Goal: Transaction & Acquisition: Purchase product/service

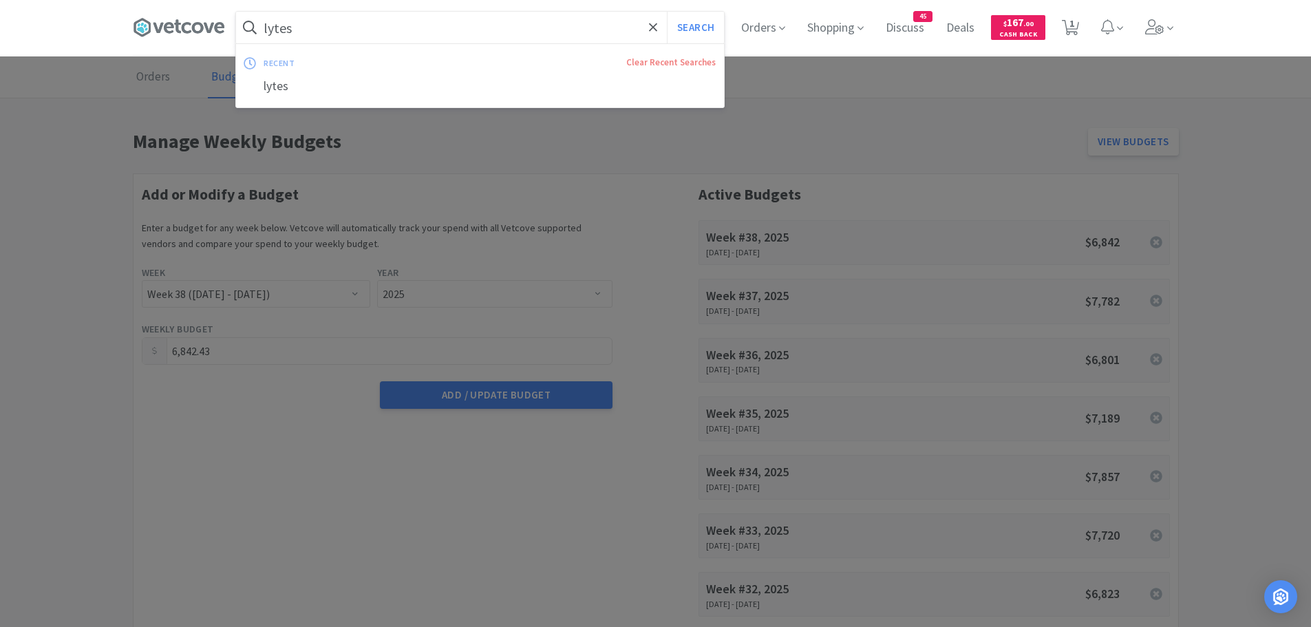
select select "38"
select select "2025"
click at [343, 32] on input "lytes" at bounding box center [480, 28] width 488 height 32
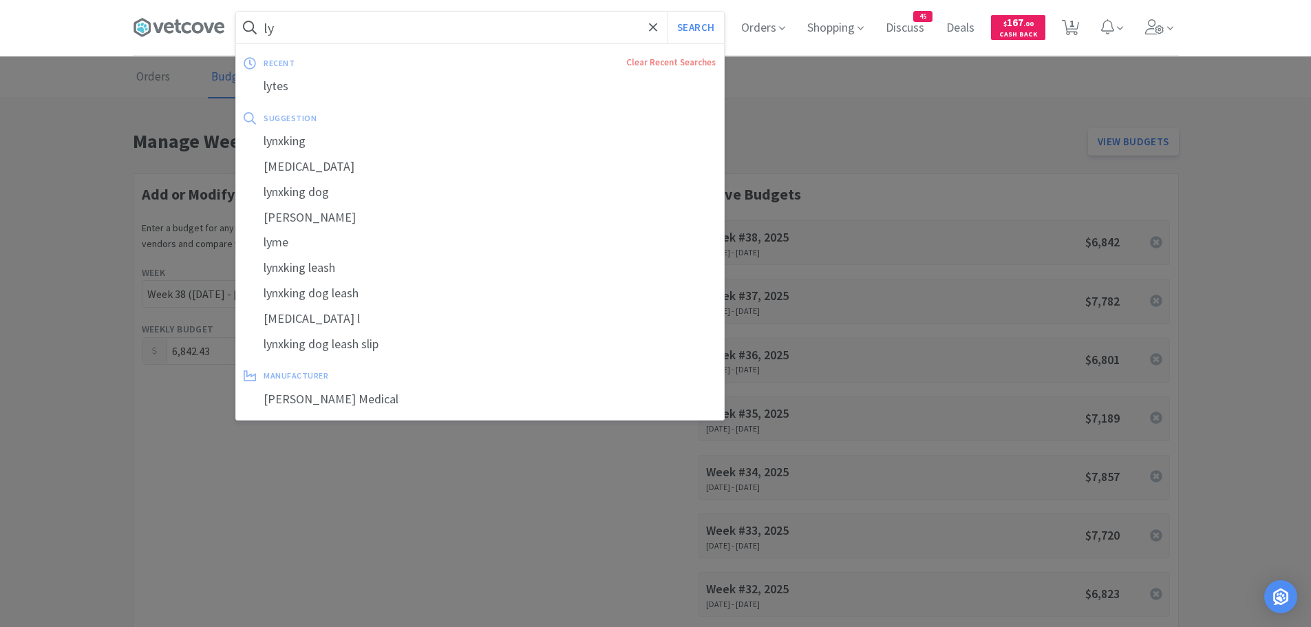
type input "l"
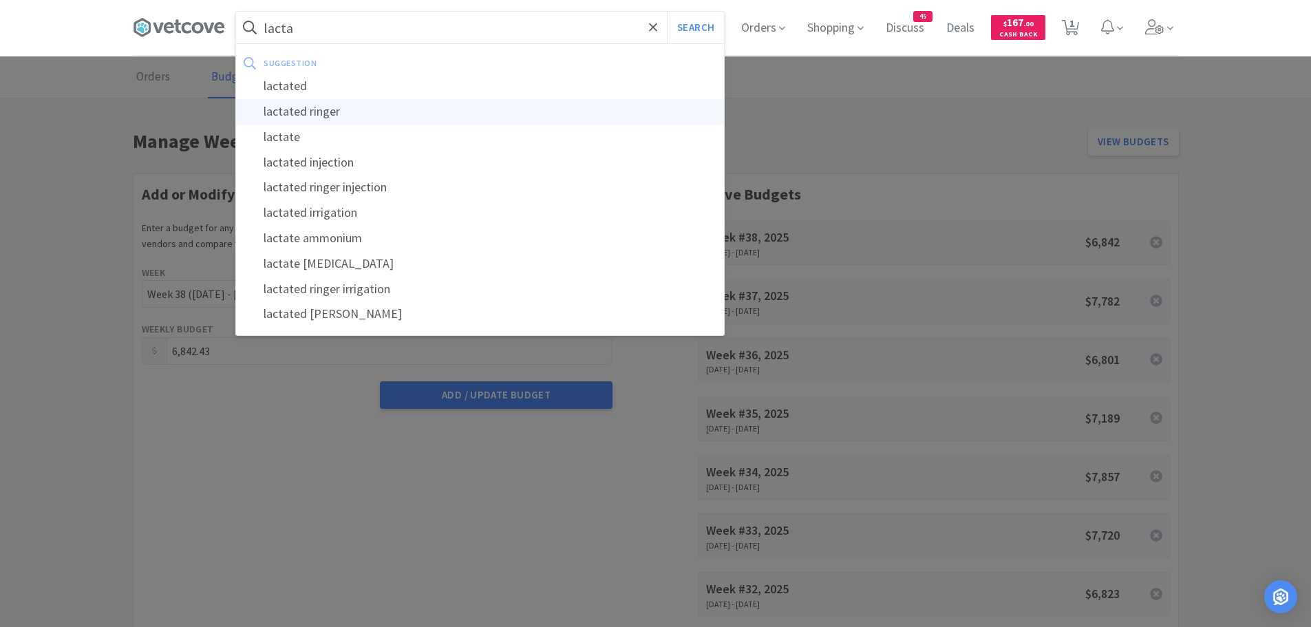
click at [300, 116] on div "lactated ringer" at bounding box center [480, 111] width 488 height 25
type input "lactated ringer"
select select "2"
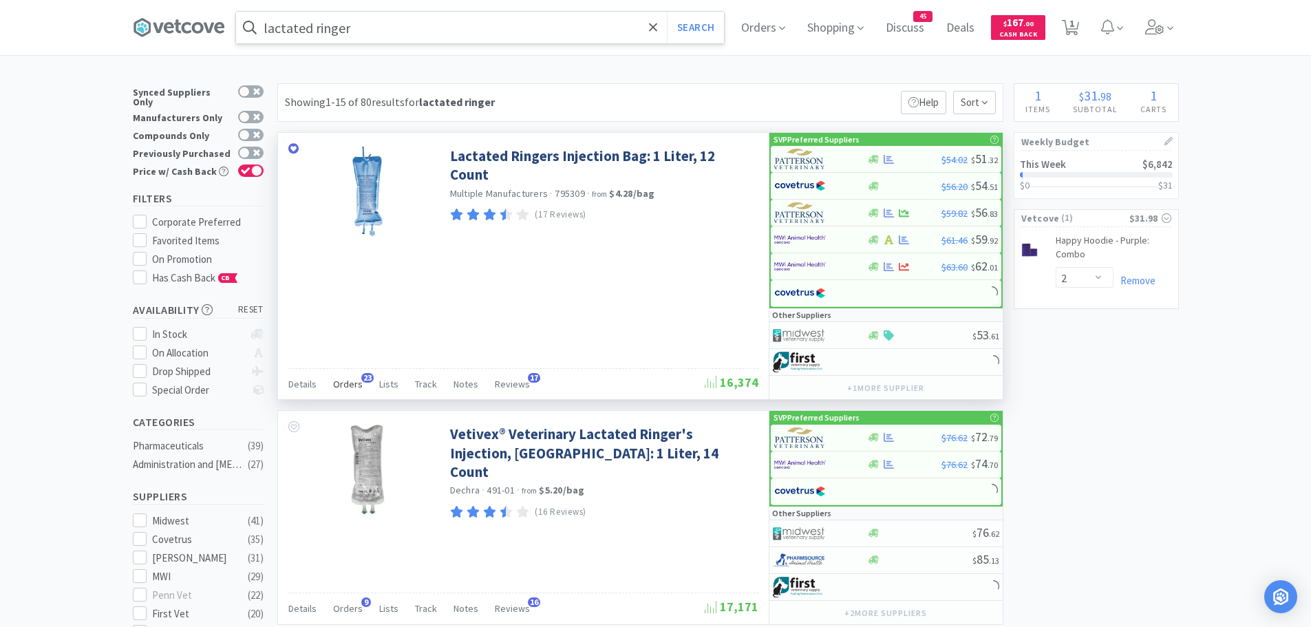
click at [345, 376] on div "Orders 23" at bounding box center [348, 386] width 30 height 26
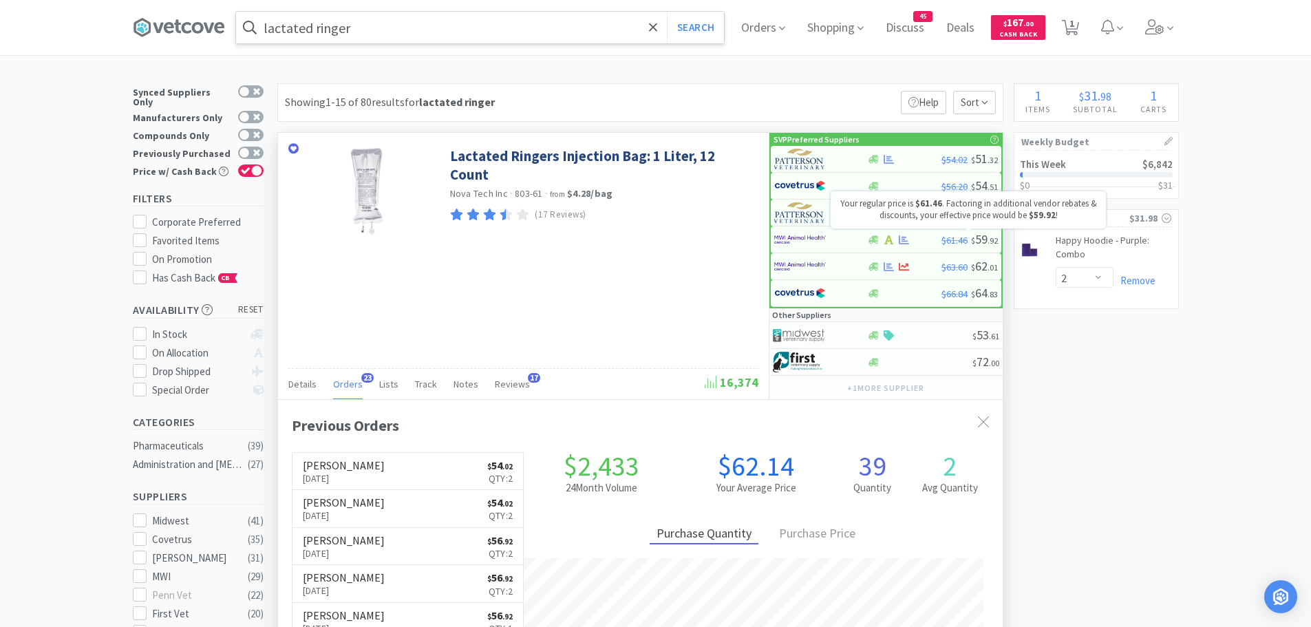
scroll to position [369, 725]
click at [817, 160] on img at bounding box center [800, 159] width 52 height 21
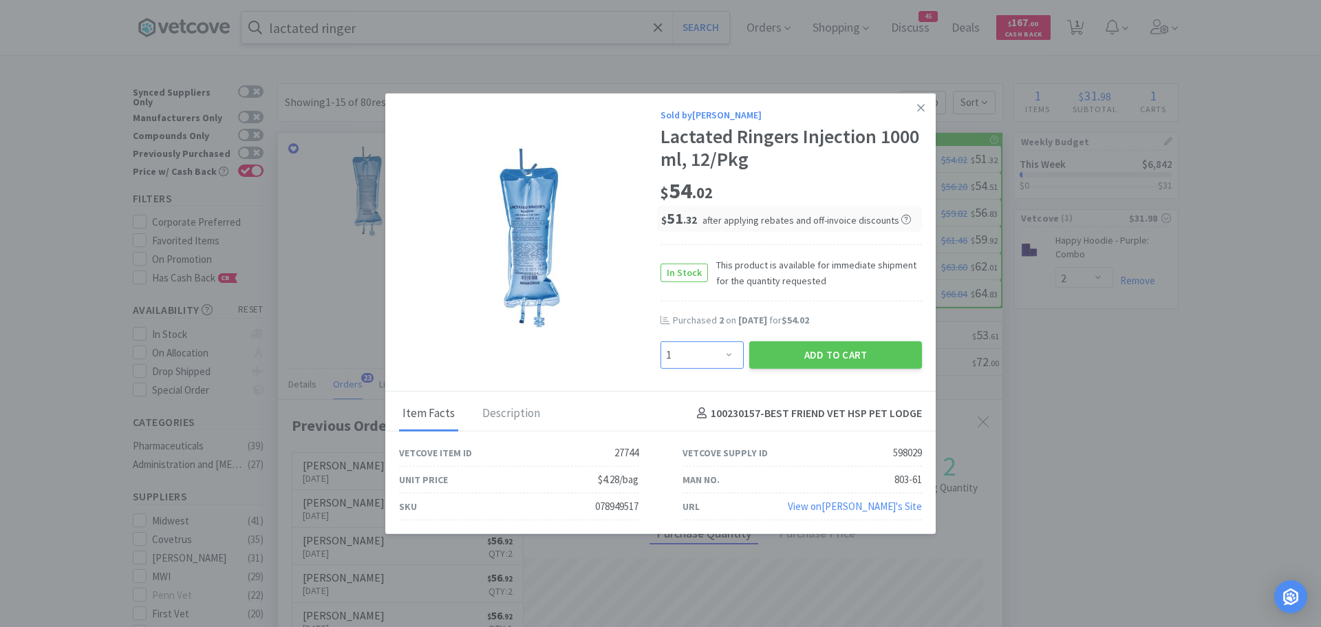
click at [719, 354] on select "Enter Quantity 1 2 3 4 5 6 7 8 9 10 11 12 13 14 15 16 17 18 19 20 Enter Quantity" at bounding box center [702, 355] width 83 height 28
select select "3"
click at [661, 341] on select "Enter Quantity 1 2 3 4 5 6 7 8 9 10 11 12 13 14 15 16 17 18 19 20 Enter Quantity" at bounding box center [702, 355] width 83 height 28
click at [798, 357] on button "Add to Cart" at bounding box center [835, 355] width 173 height 28
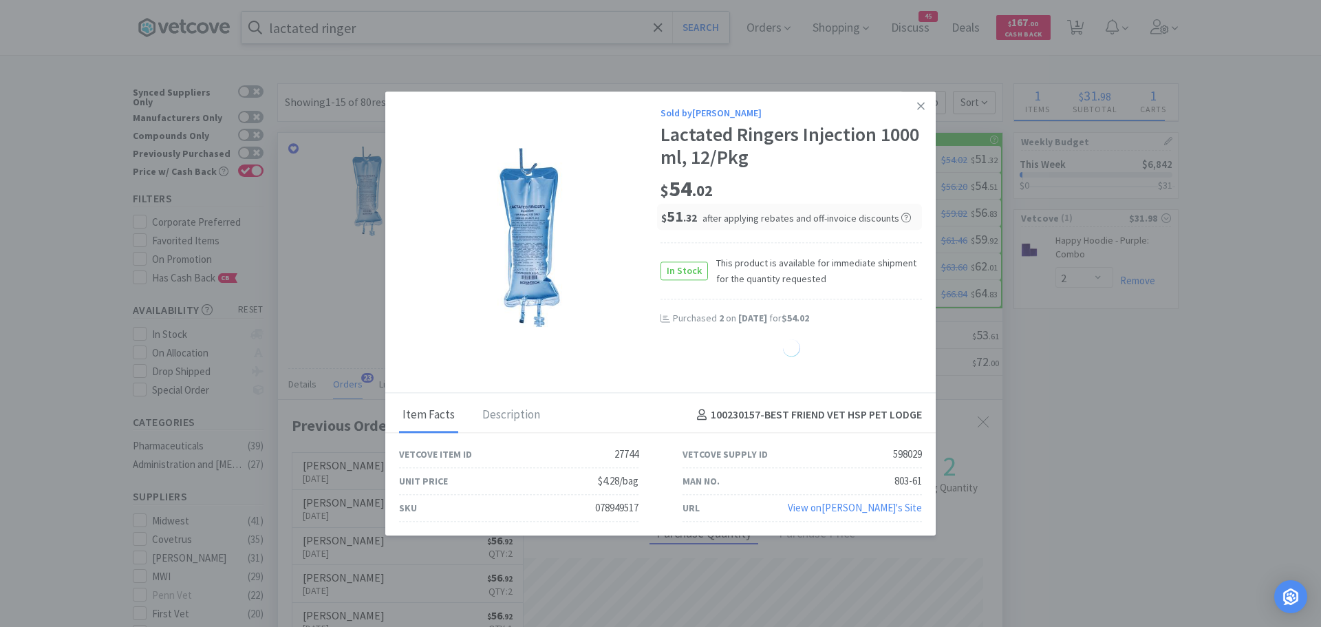
select select "3"
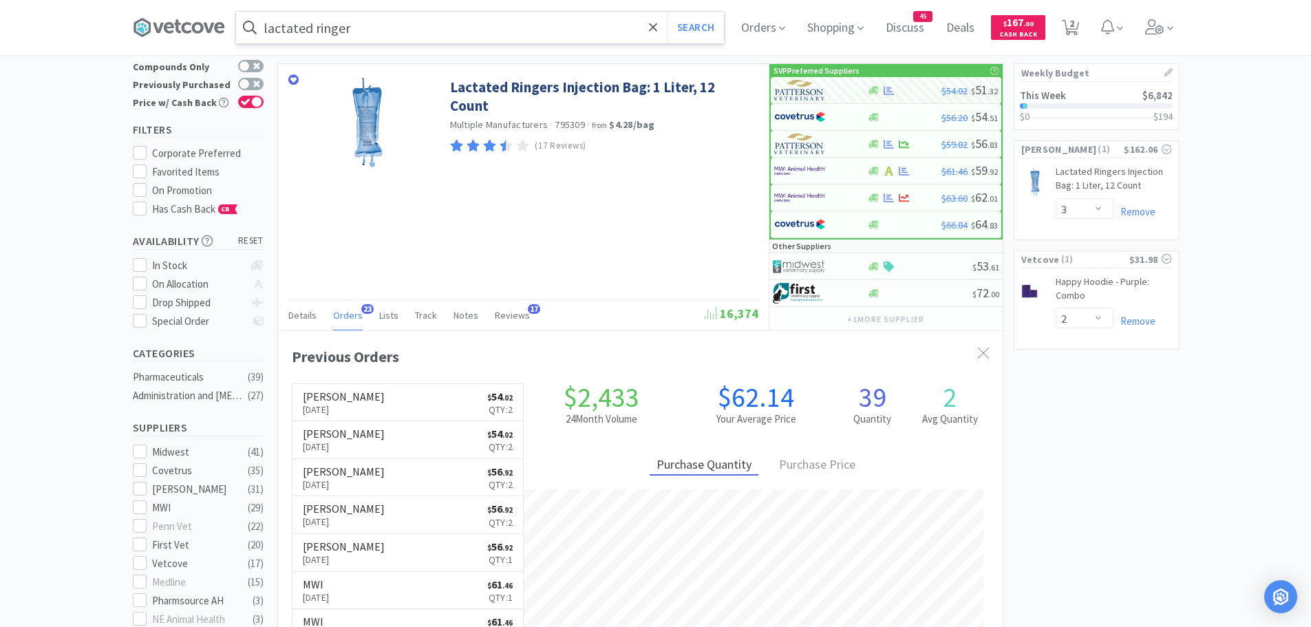
scroll to position [0, 0]
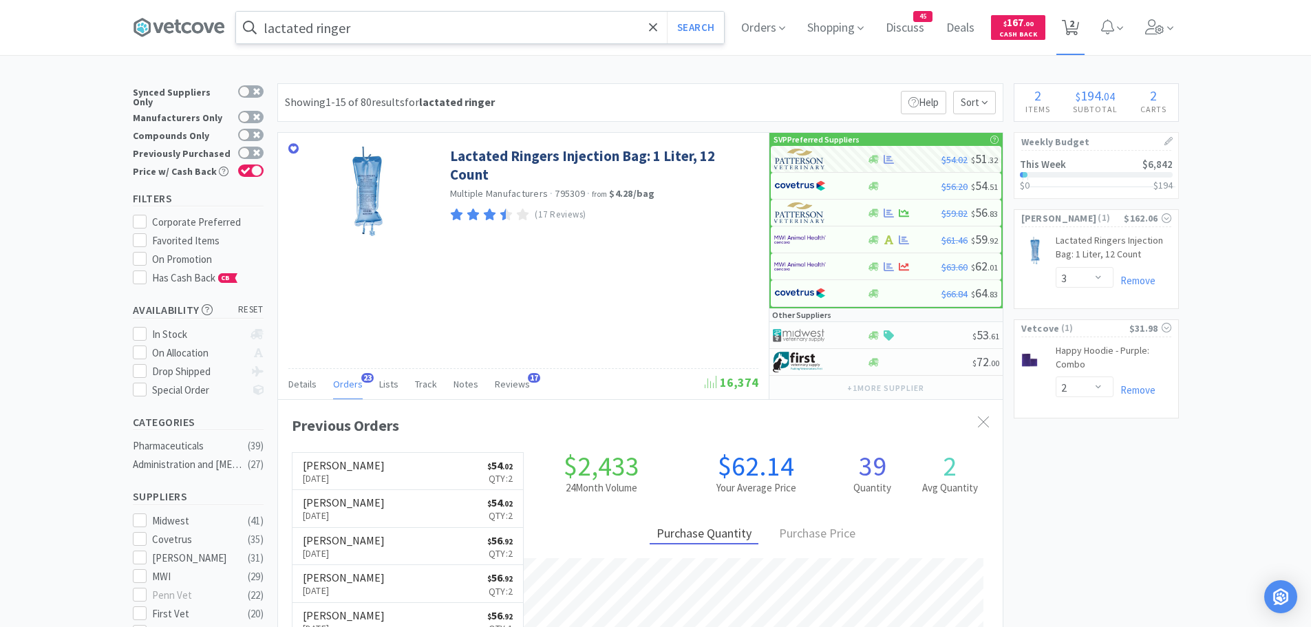
click at [1074, 29] on span "2" at bounding box center [1071, 23] width 5 height 55
select select "3"
select select "2"
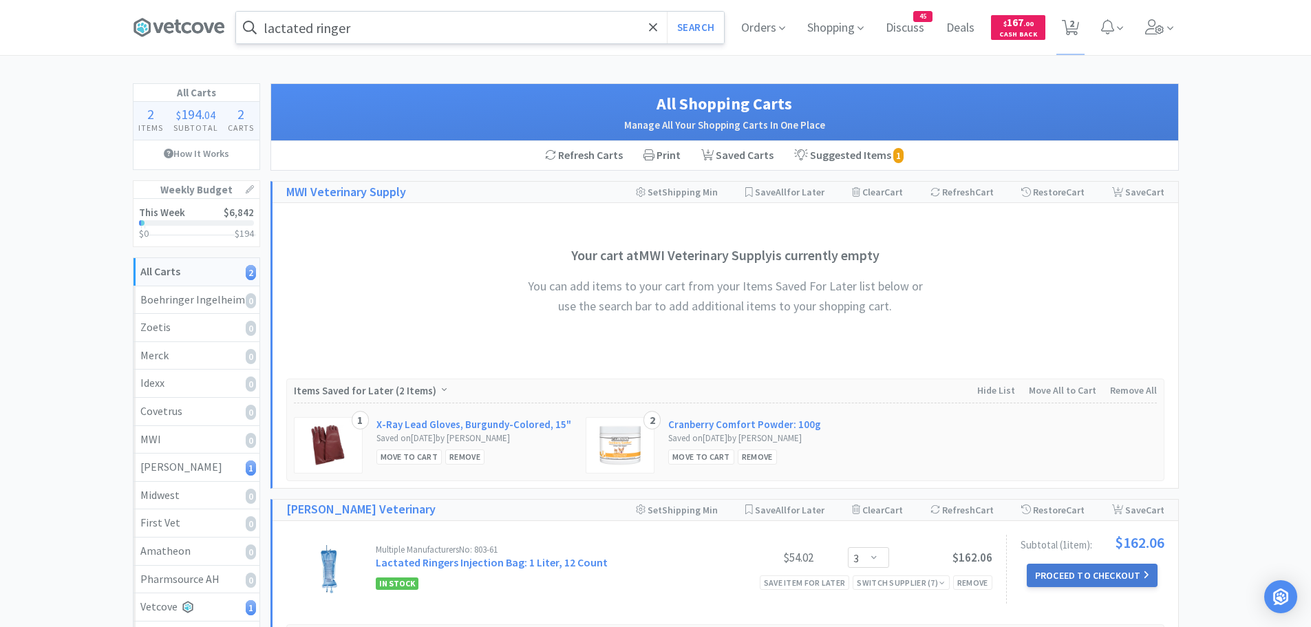
click at [1100, 570] on button "Proceed to Checkout" at bounding box center [1092, 575] width 131 height 23
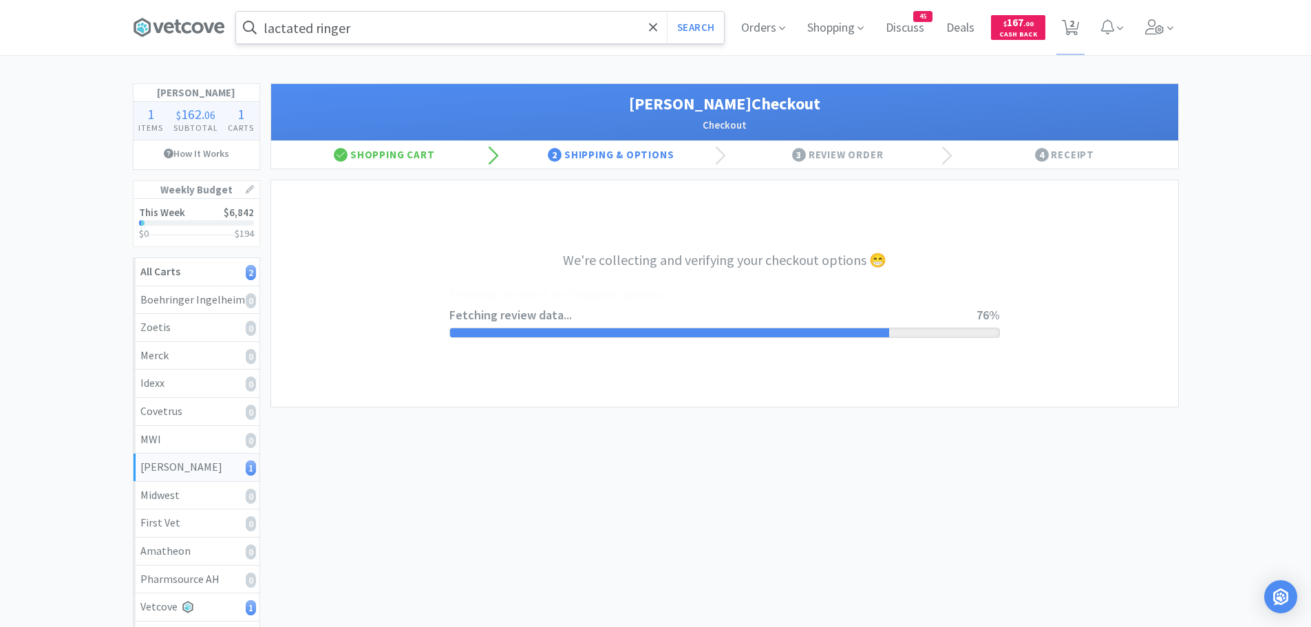
click at [548, 415] on div "[PERSON_NAME] Checkout Checkout Shopping Cart 2 Shipping & Options 3 Review Ord…" at bounding box center [724, 419] width 908 height 673
select select "1"
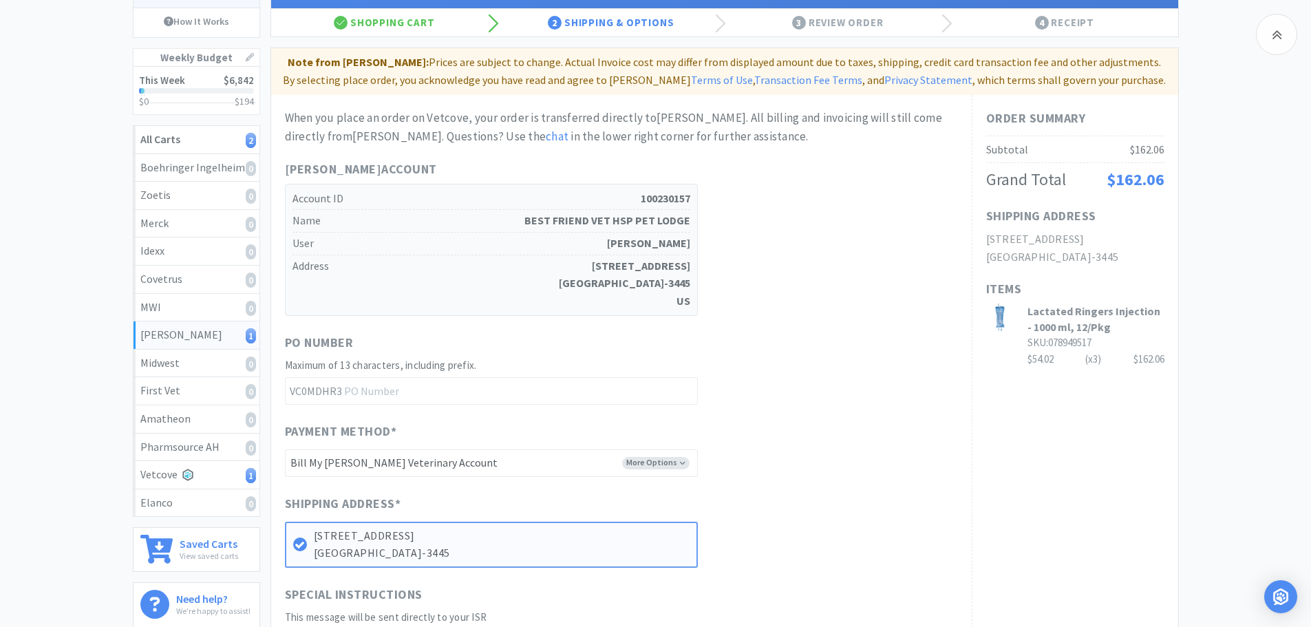
scroll to position [403, 0]
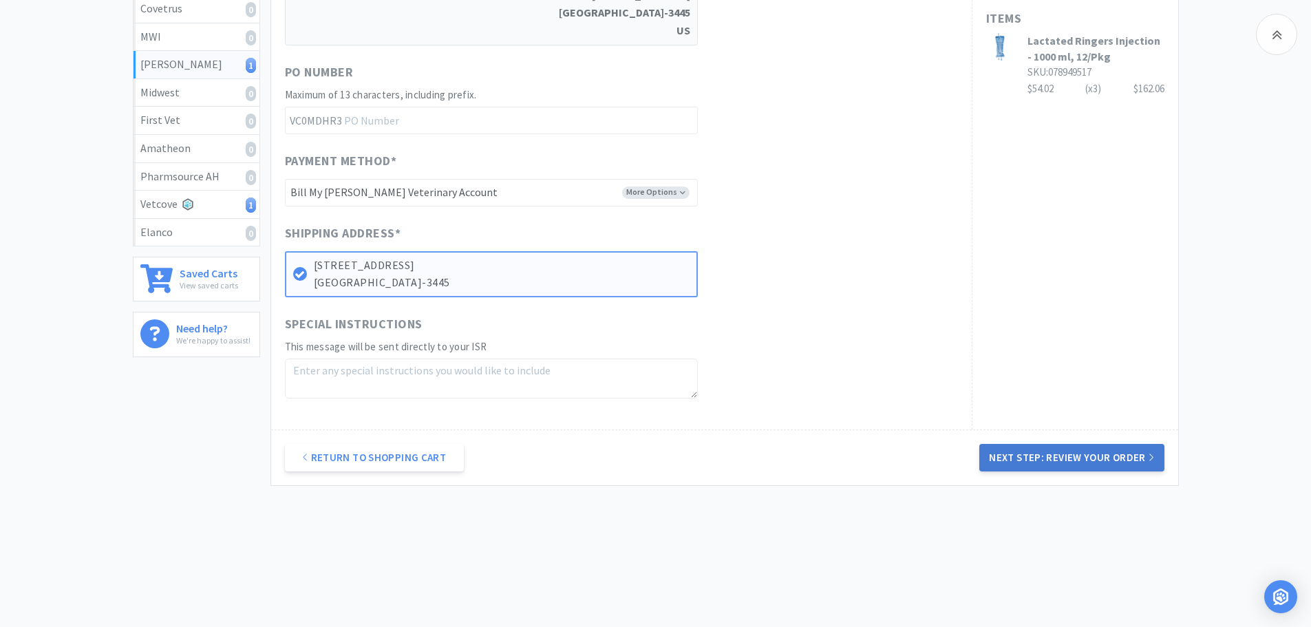
click at [1011, 462] on button "Next Step: Review Your Order" at bounding box center [1071, 458] width 184 height 28
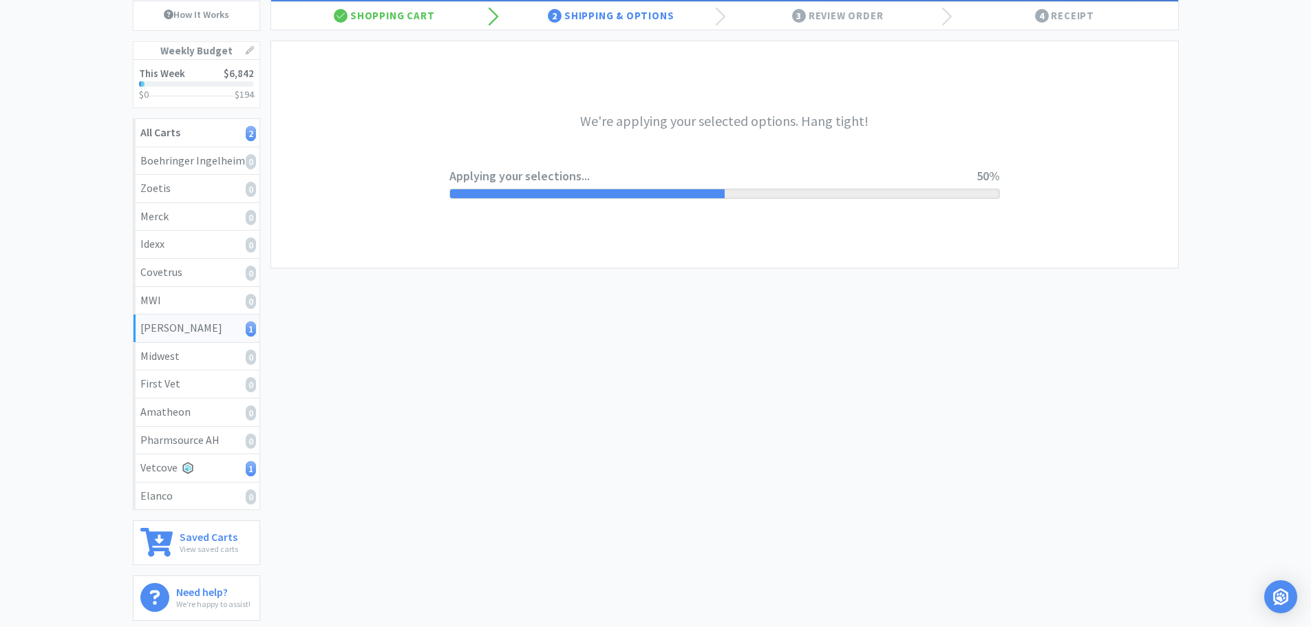
scroll to position [0, 0]
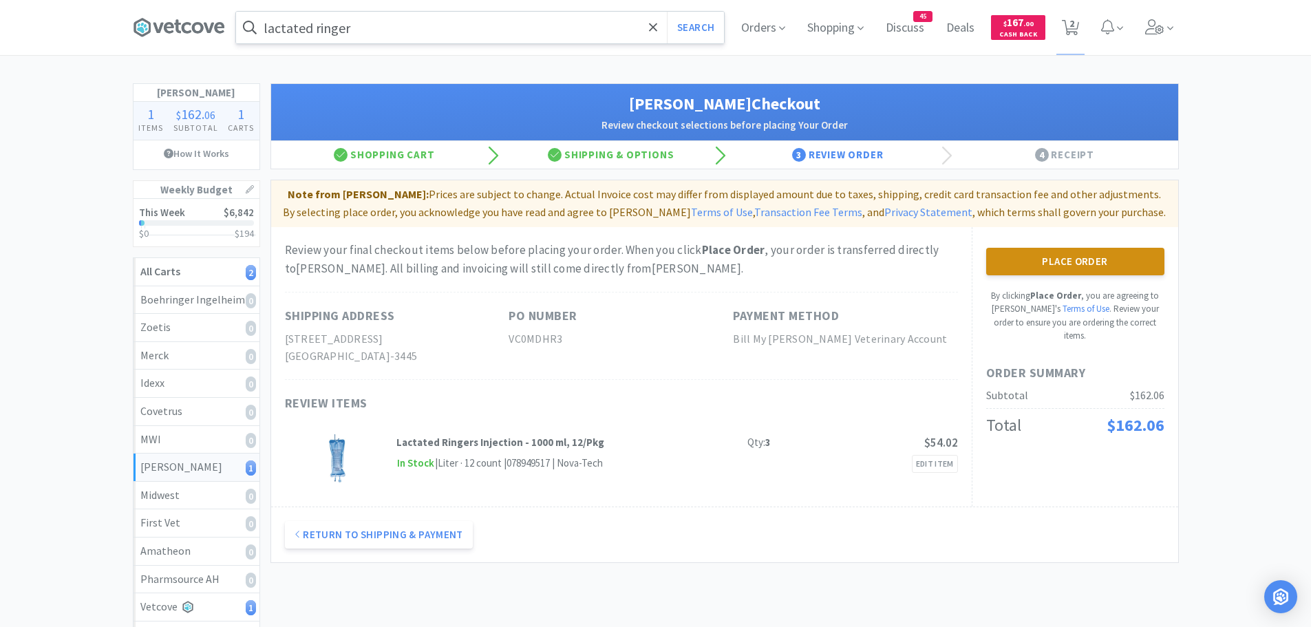
click at [1060, 261] on button "Place Order" at bounding box center [1075, 262] width 178 height 28
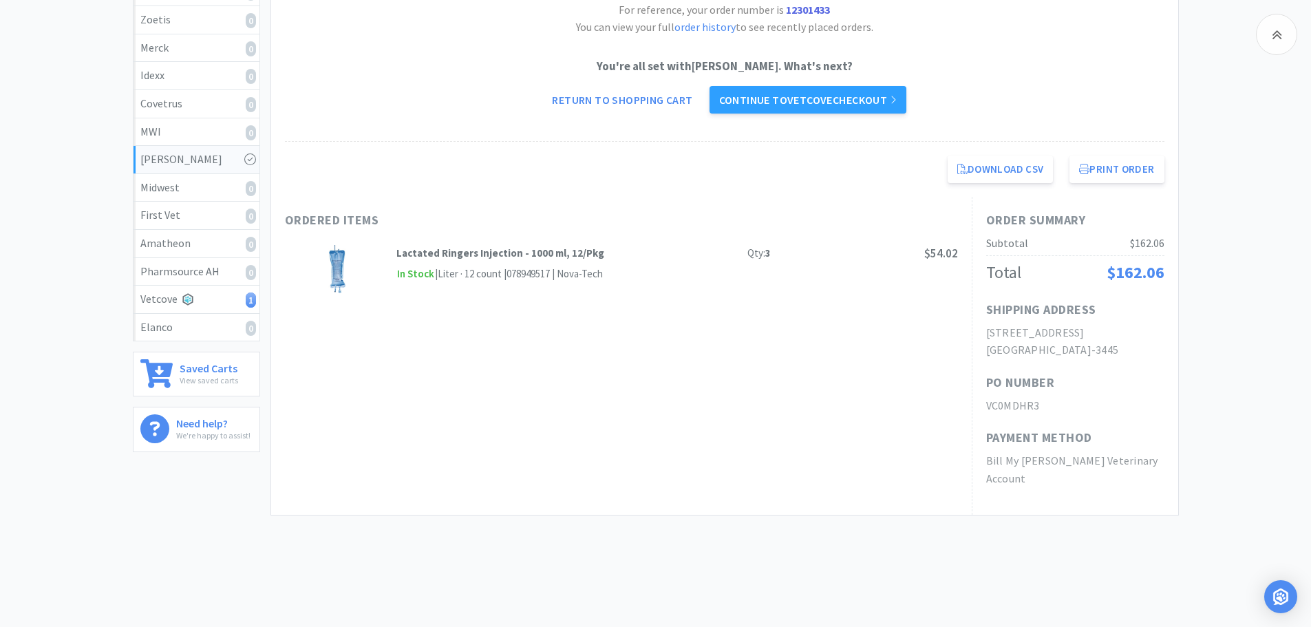
scroll to position [320, 0]
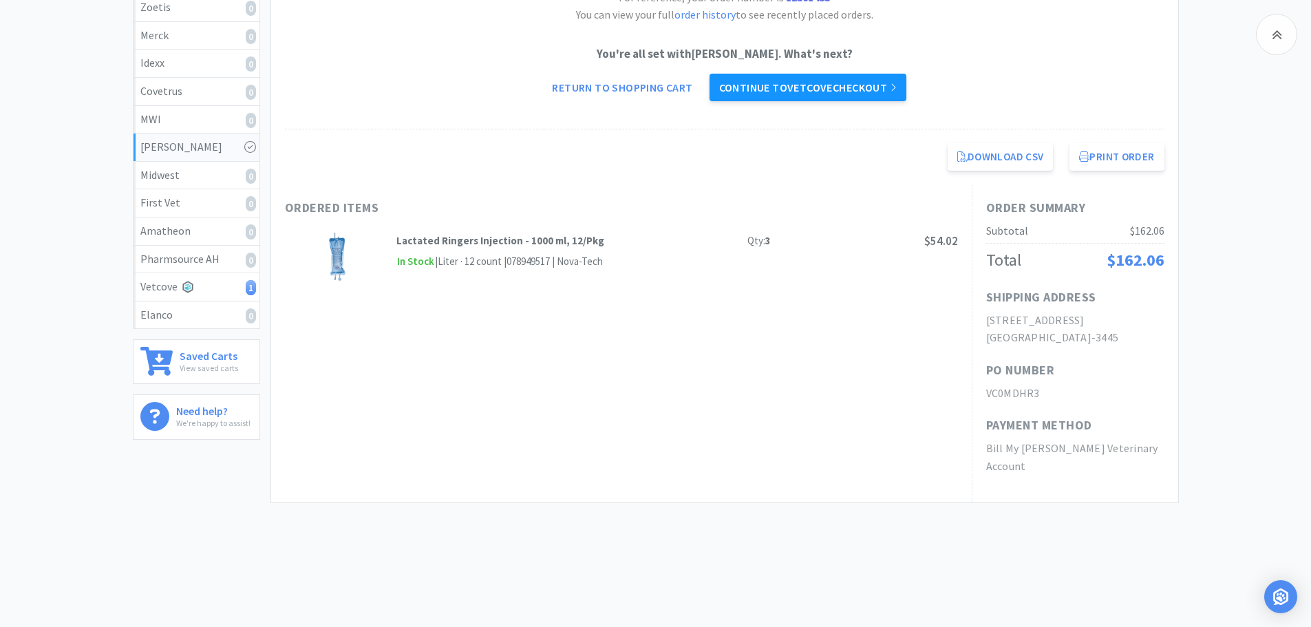
click at [758, 87] on link "Continue to Vetcove checkout" at bounding box center [807, 88] width 197 height 28
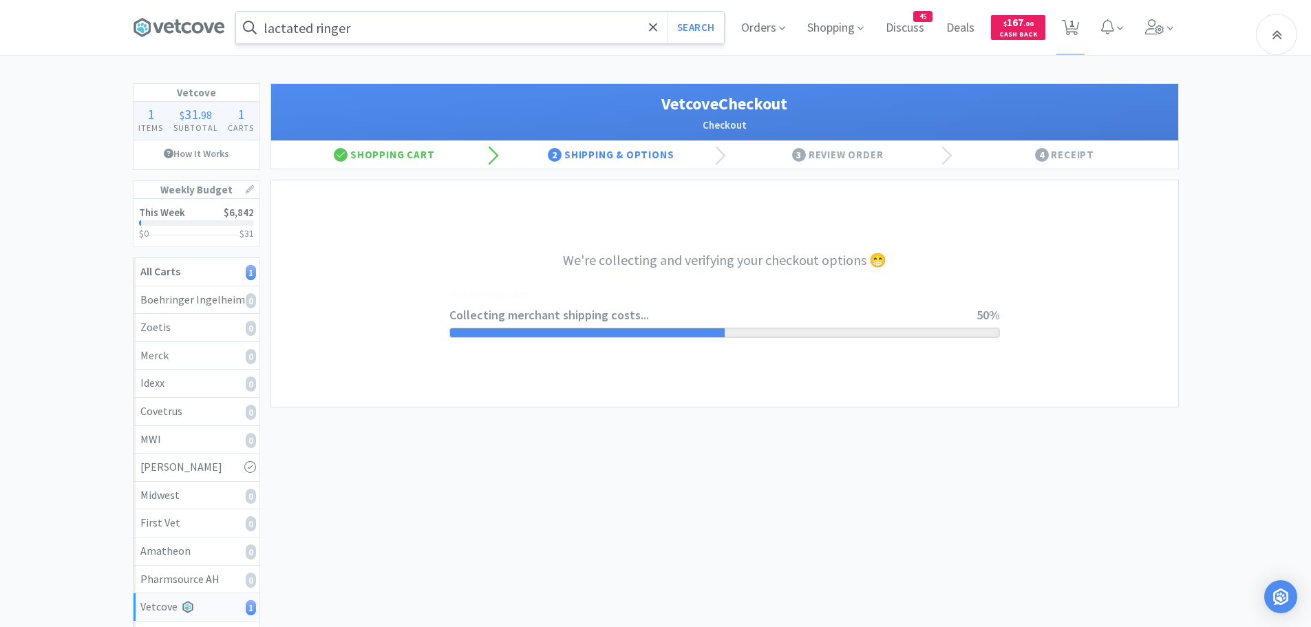
select select "1994"
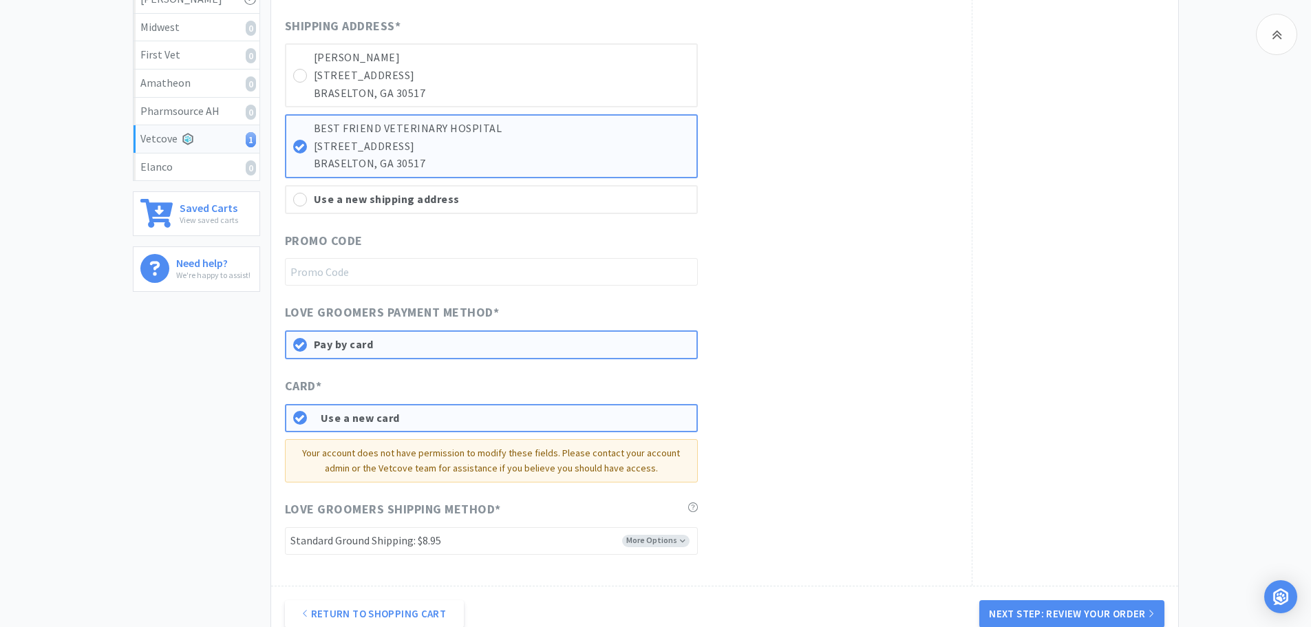
scroll to position [624, 0]
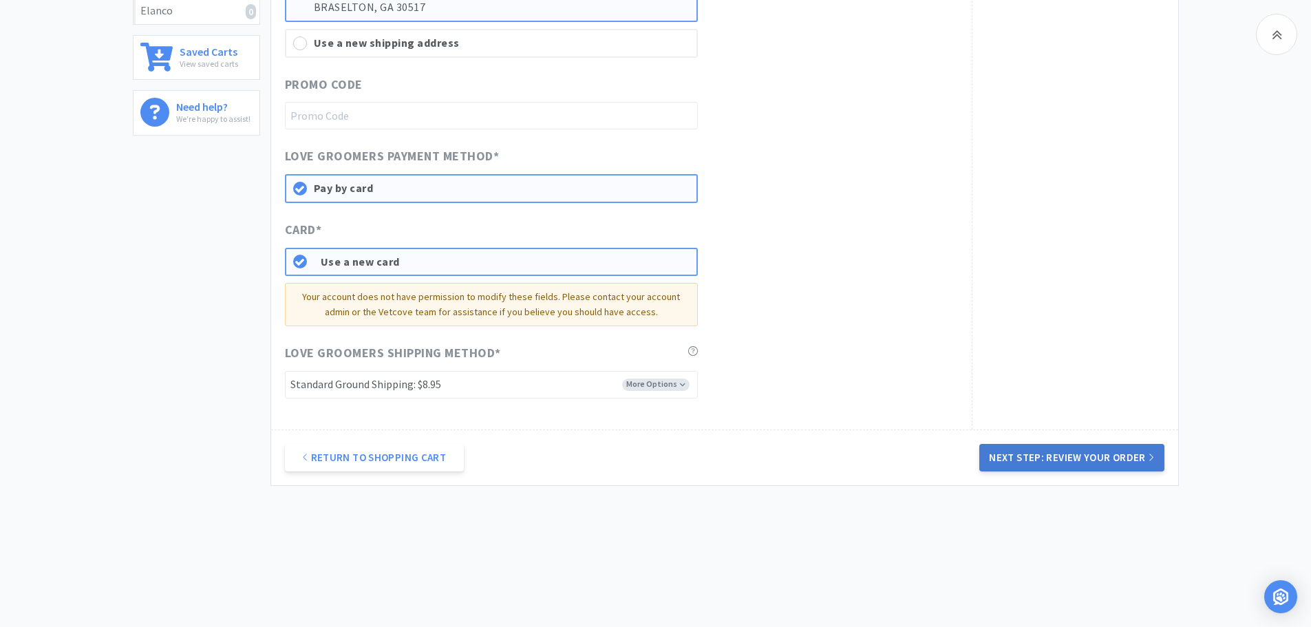
click at [1099, 453] on button "Next Step: Review Your Order" at bounding box center [1071, 458] width 184 height 28
